Goal: Information Seeking & Learning: Check status

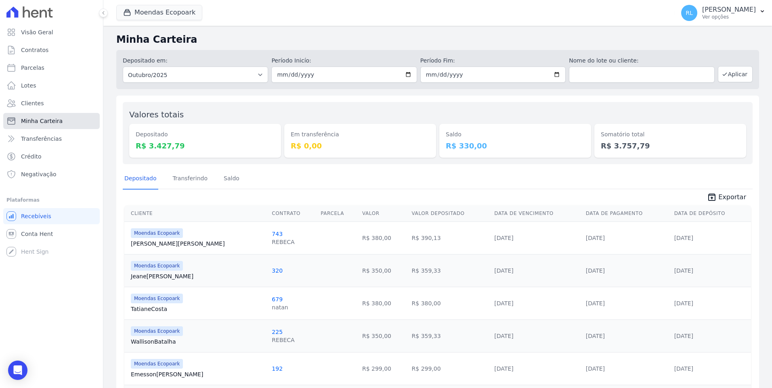
click at [42, 117] on span "Minha Carteira" at bounding box center [42, 121] width 42 height 8
click at [226, 176] on link "Saldo" at bounding box center [231, 179] width 19 height 21
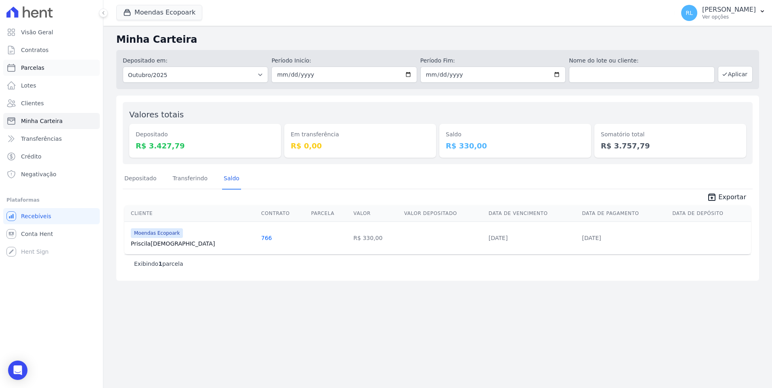
click at [36, 71] on span "Parcelas" at bounding box center [32, 68] width 23 height 8
select select
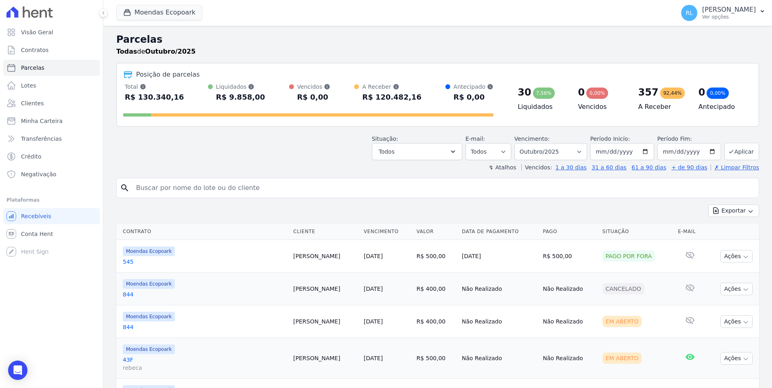
click at [176, 188] on input "search" at bounding box center [443, 188] width 624 height 16
type input "767"
select select
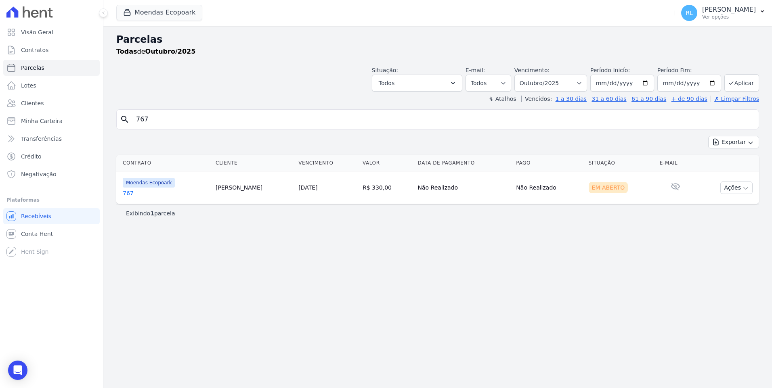
drag, startPoint x: 156, startPoint y: 121, endPoint x: 114, endPoint y: 124, distance: 42.5
click at [114, 124] on div "Parcelas Todas de Outubro/2025 Situação: Agendado Em Aberto Pago Processando Ca…" at bounding box center [437, 207] width 669 height 363
type input "7768"
select select
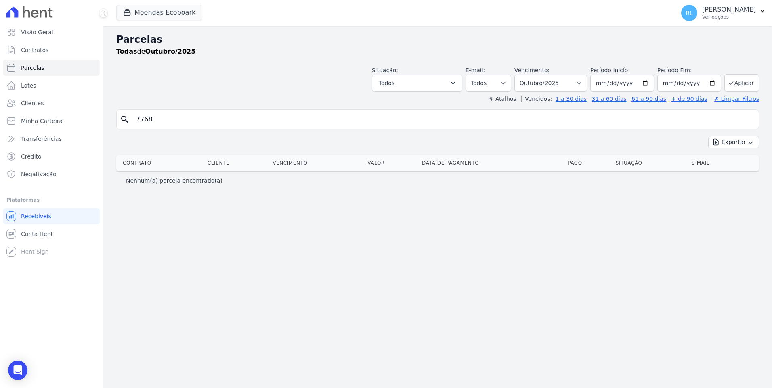
click at [122, 123] on div "search 7768" at bounding box center [437, 119] width 643 height 20
type input "768"
select select
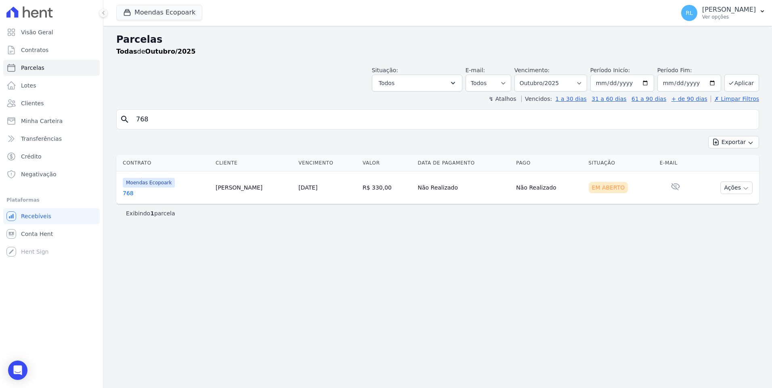
click at [132, 197] on link "768" at bounding box center [166, 193] width 86 height 8
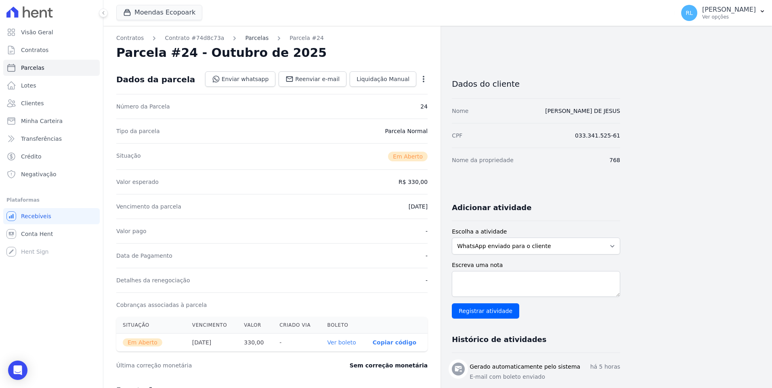
click at [246, 39] on link "Parcelas" at bounding box center [256, 38] width 23 height 8
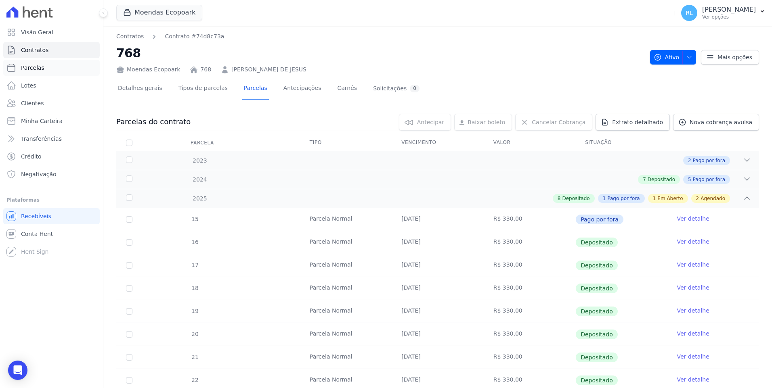
click at [39, 68] on span "Parcelas" at bounding box center [32, 68] width 23 height 8
select select
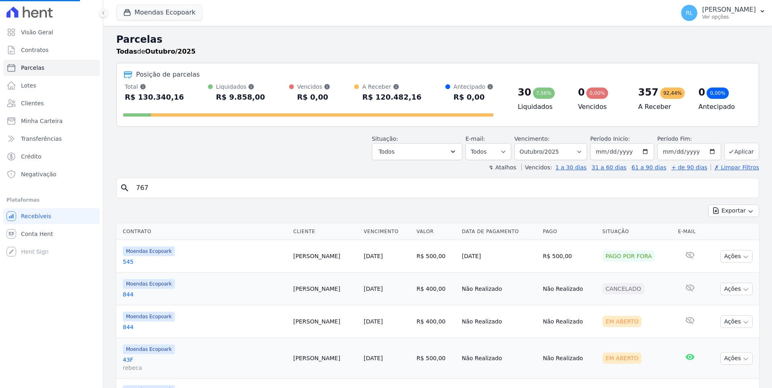
select select
click at [572, 152] on select "[GEOGRAPHIC_DATA] por período ──────── Todos os meses Outubro/2022 Novembro/202…" at bounding box center [550, 151] width 73 height 17
select select "09/2025"
click at [521, 143] on select "[GEOGRAPHIC_DATA] por período ──────── Todos os meses Outubro/2022 Novembro/202…" at bounding box center [550, 151] width 73 height 17
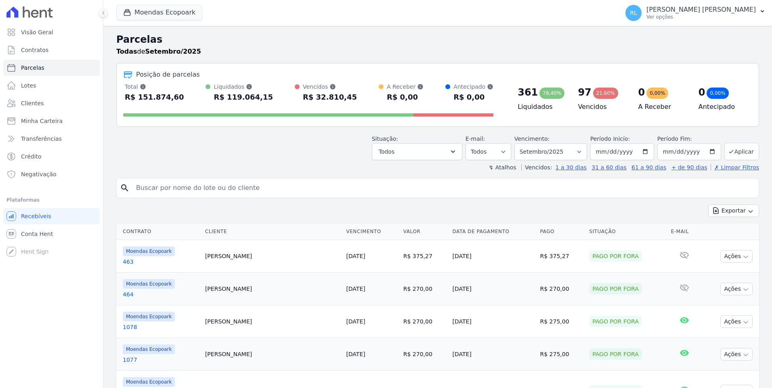
select select
click at [206, 189] on input "search" at bounding box center [443, 188] width 624 height 16
click at [424, 158] on button "Todos" at bounding box center [417, 151] width 90 height 17
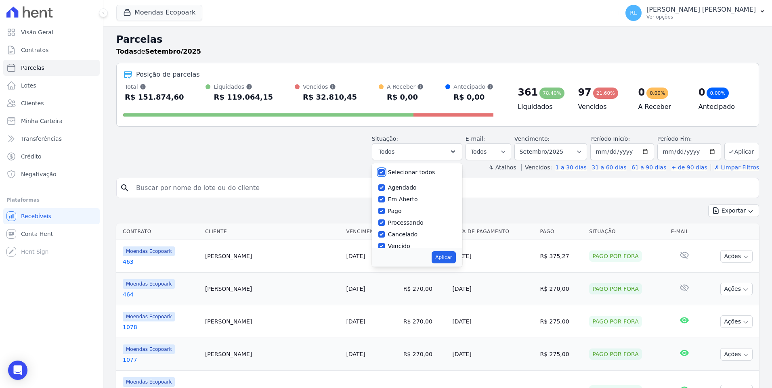
click at [385, 174] on input "Selecionar todos" at bounding box center [381, 172] width 6 height 6
checkbox input "false"
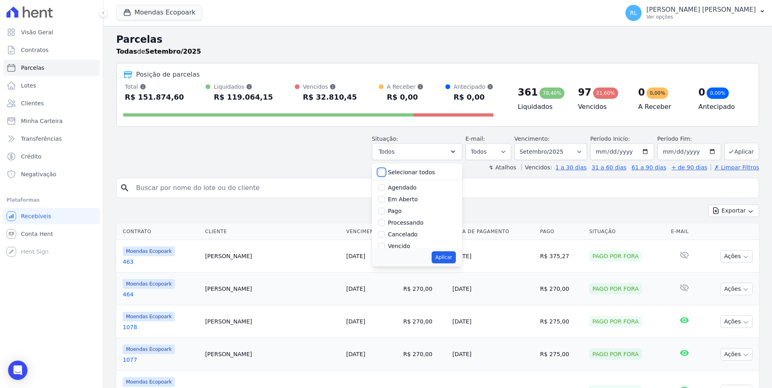
checkbox input "false"
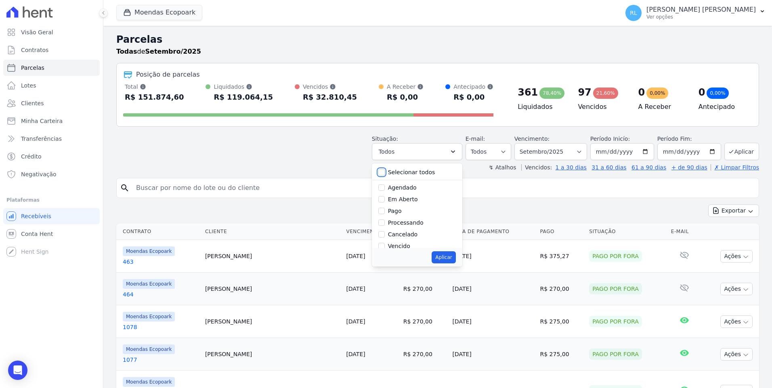
checkbox input "false"
click at [385, 246] on input "Vencido" at bounding box center [381, 246] width 6 height 6
checkbox input "true"
click at [453, 260] on button "Aplicar" at bounding box center [444, 258] width 24 height 12
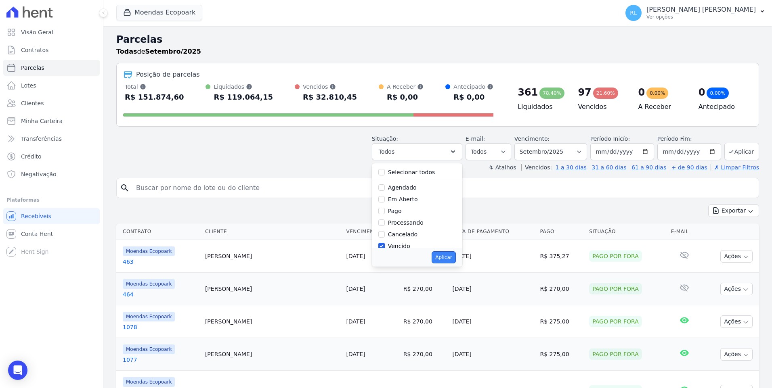
select select "overdue"
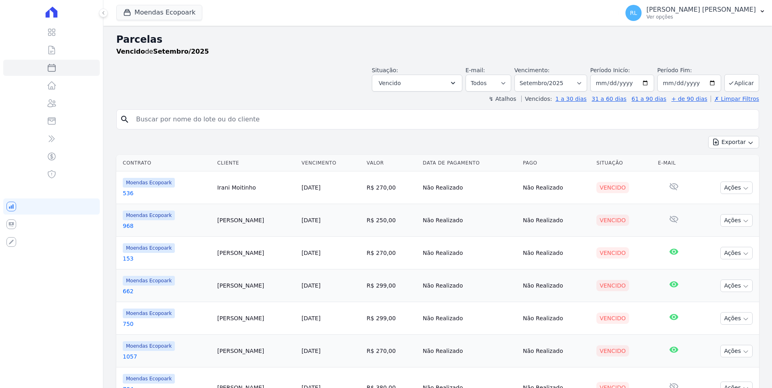
select select
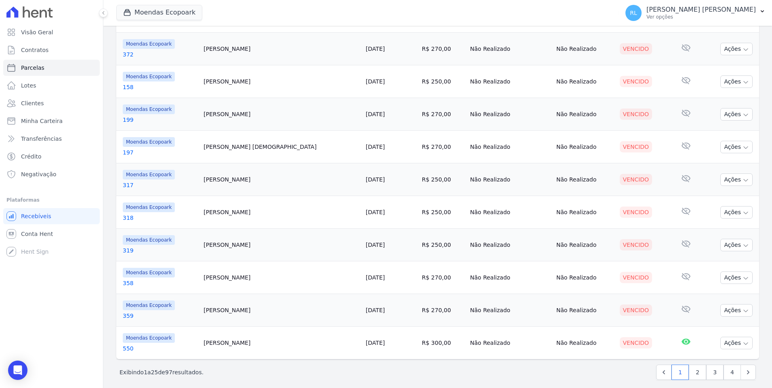
scroll to position [652, 0]
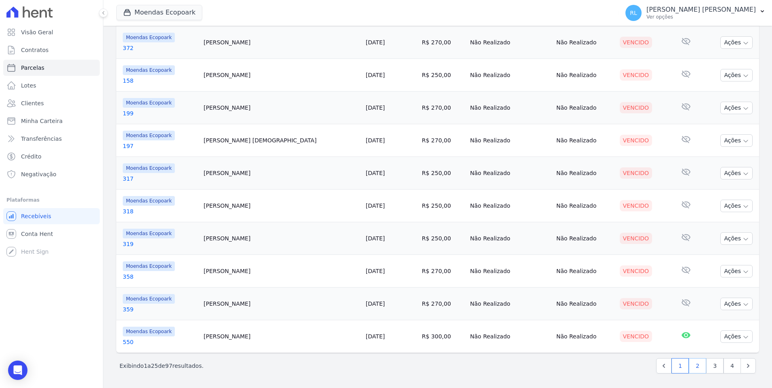
click at [692, 368] on link "2" at bounding box center [697, 366] width 17 height 15
select select
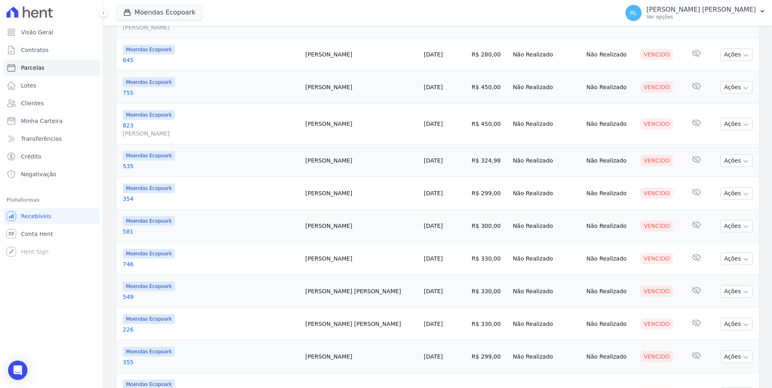
scroll to position [684, 0]
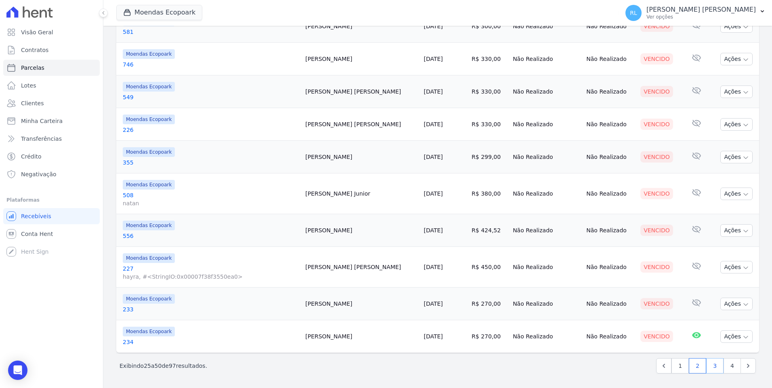
click at [710, 369] on link "3" at bounding box center [714, 366] width 17 height 15
select select
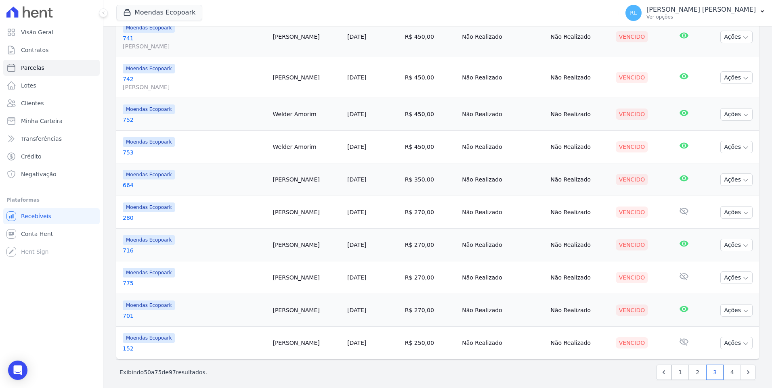
scroll to position [700, 0]
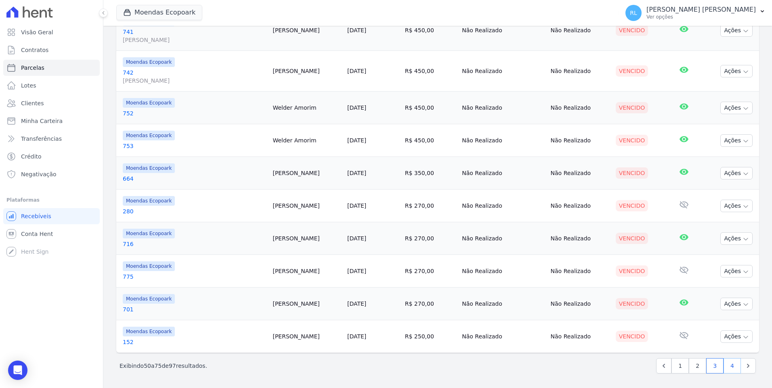
click at [727, 366] on link "4" at bounding box center [731, 366] width 17 height 15
select select
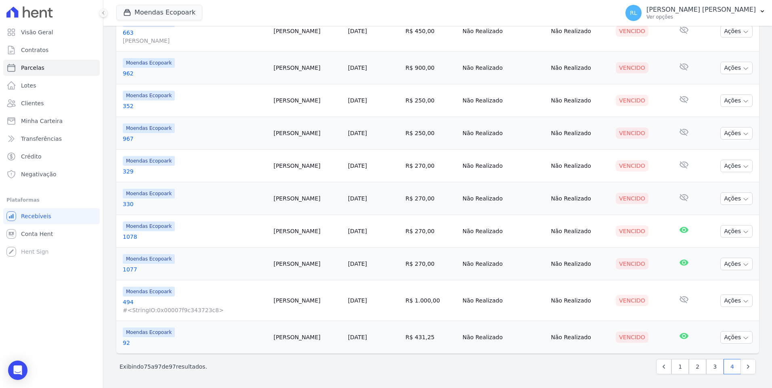
scroll to position [578, 0]
click at [47, 67] on link "Parcelas" at bounding box center [51, 68] width 96 height 16
select select
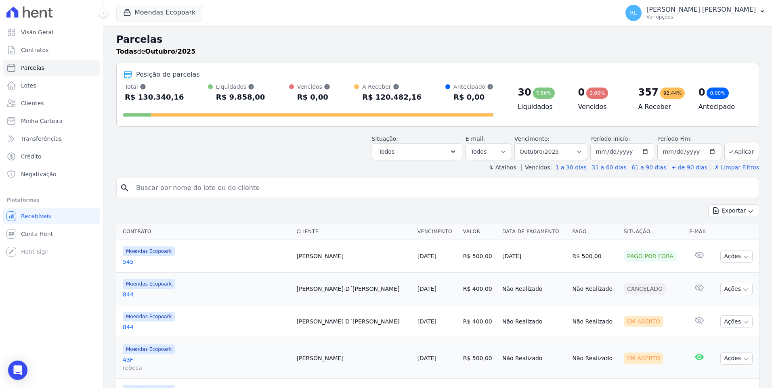
click at [200, 193] on input "search" at bounding box center [443, 188] width 624 height 16
type input "eurico"
select select
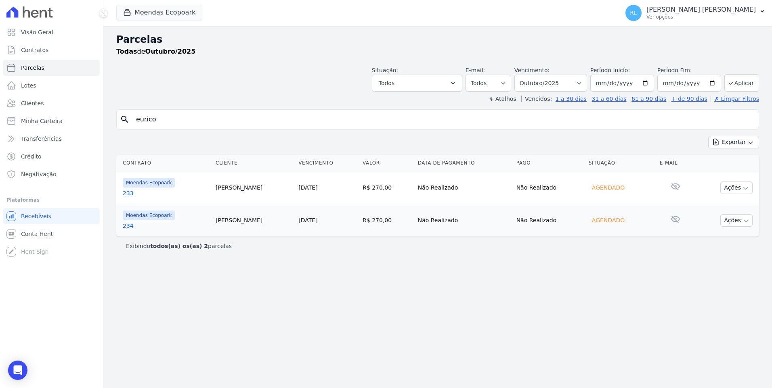
click at [133, 194] on link "233" at bounding box center [166, 193] width 86 height 8
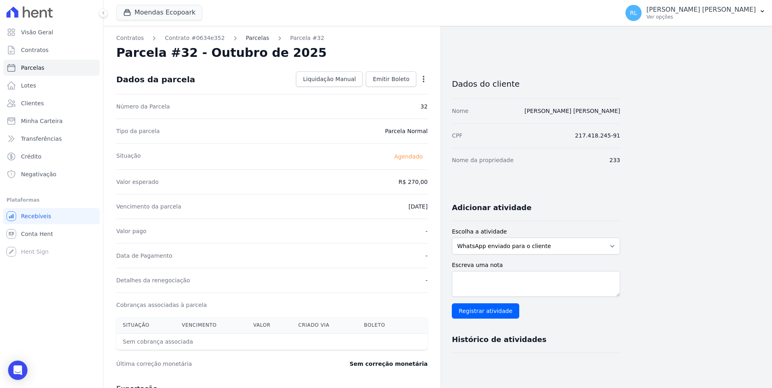
click at [246, 39] on link "Parcelas" at bounding box center [257, 38] width 23 height 8
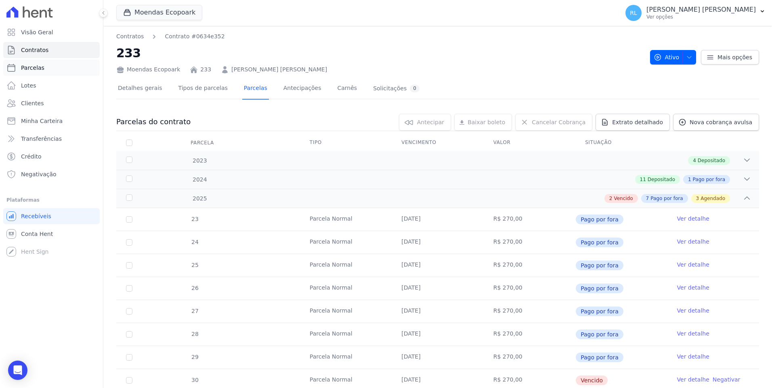
click at [37, 66] on span "Parcelas" at bounding box center [32, 68] width 23 height 8
select select
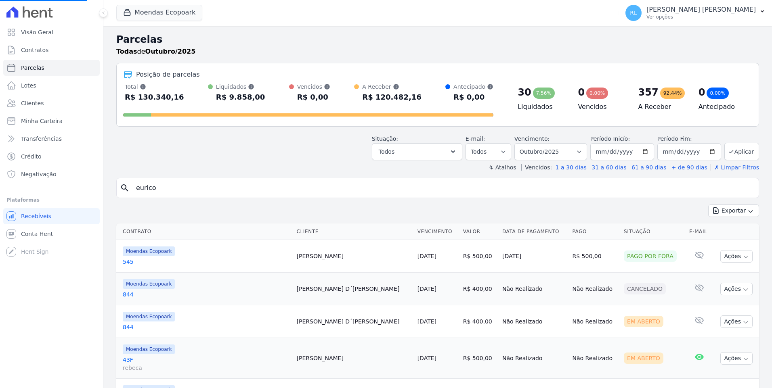
select select
type input "158"
select select
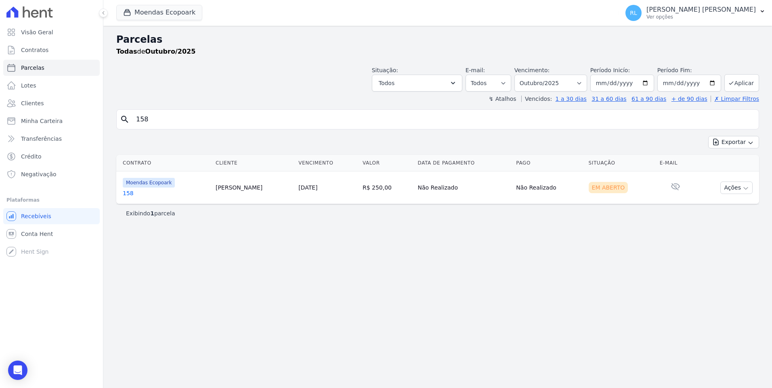
click at [132, 194] on link "158" at bounding box center [166, 193] width 86 height 8
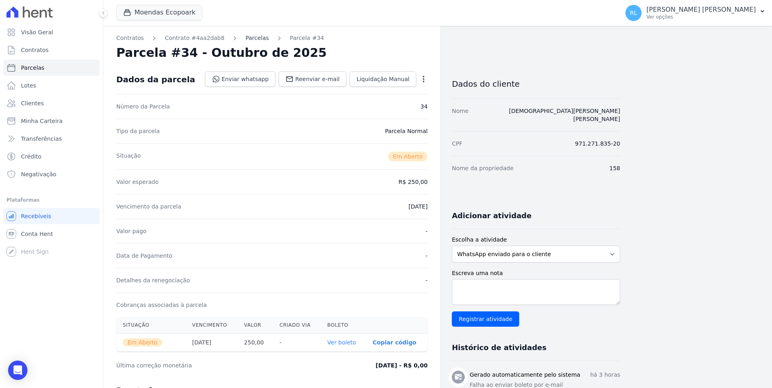
click at [245, 39] on link "Parcelas" at bounding box center [256, 38] width 23 height 8
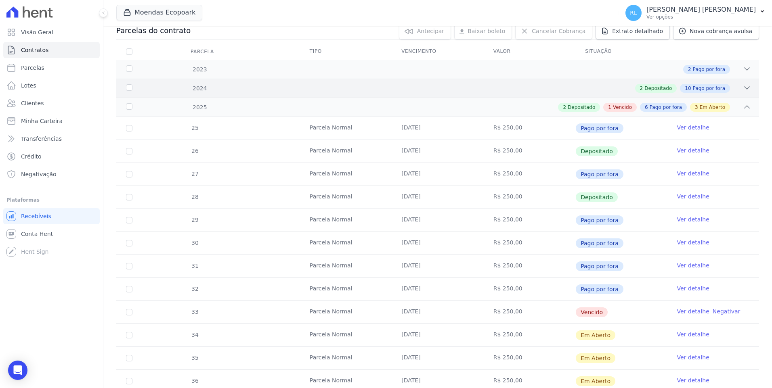
scroll to position [161, 0]
